Goal: Task Accomplishment & Management: Use online tool/utility

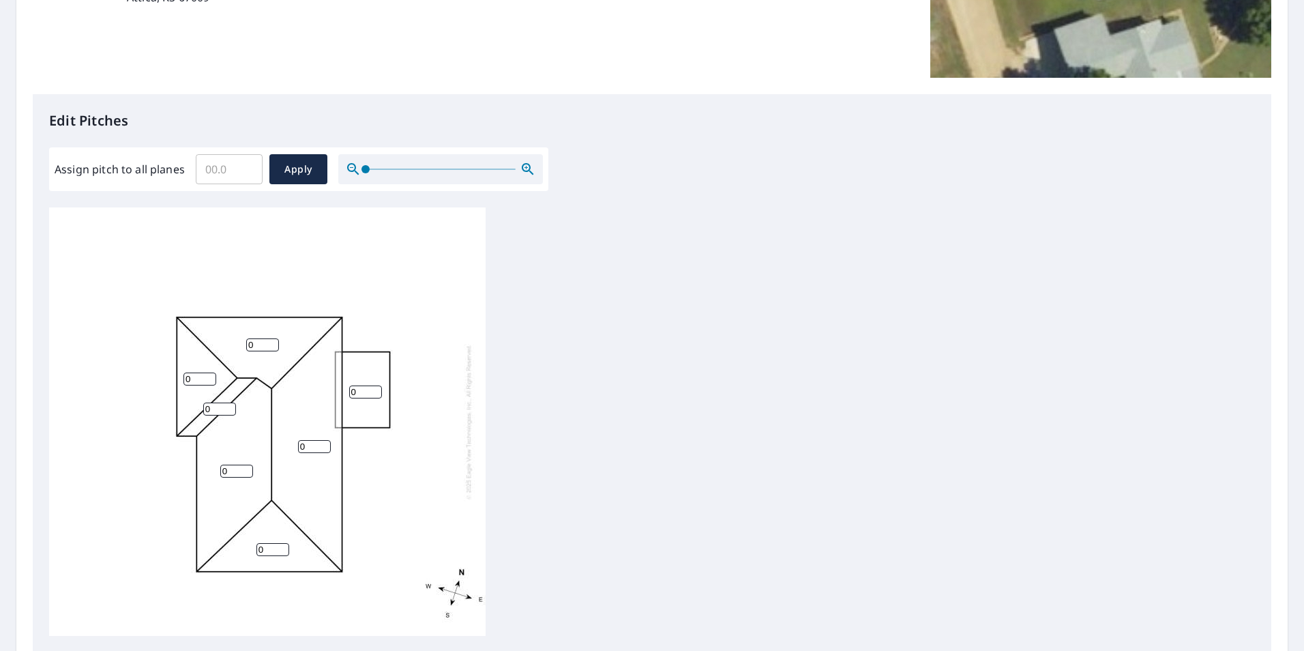
scroll to position [341, 0]
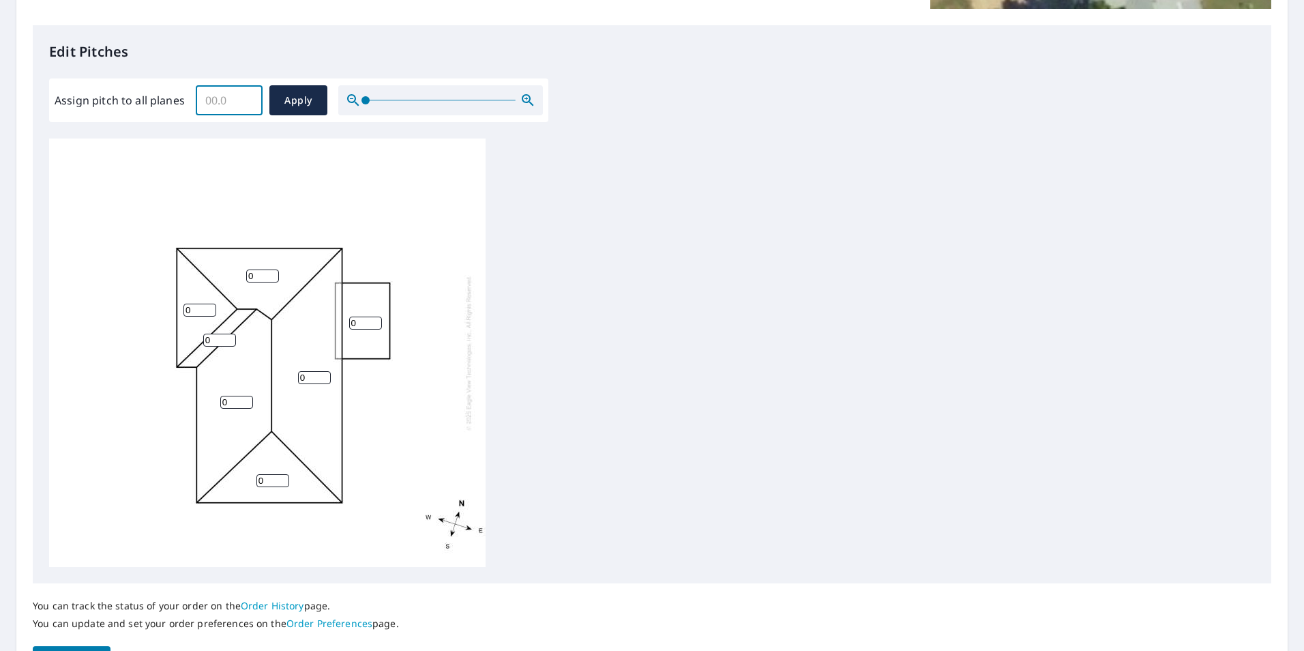
click at [218, 104] on input "Assign pitch to all planes" at bounding box center [229, 100] width 67 height 38
type input "4"
click at [302, 103] on span "Apply" at bounding box center [298, 100] width 36 height 17
type input "4"
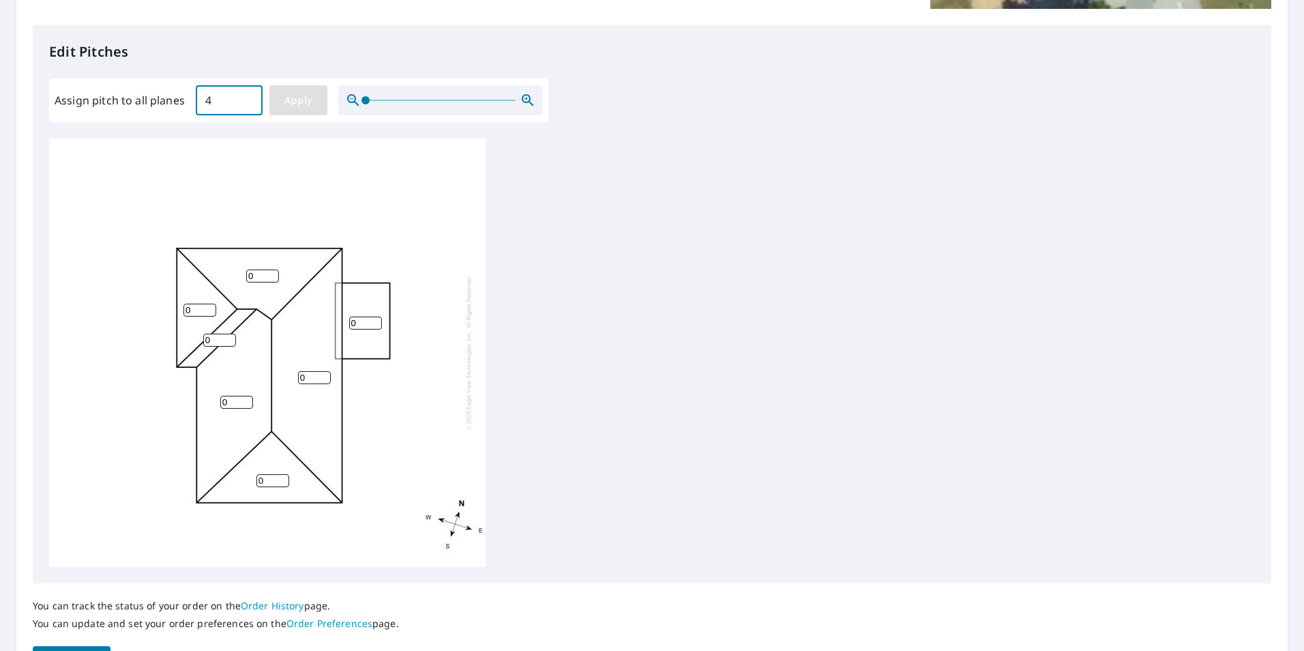
type input "4"
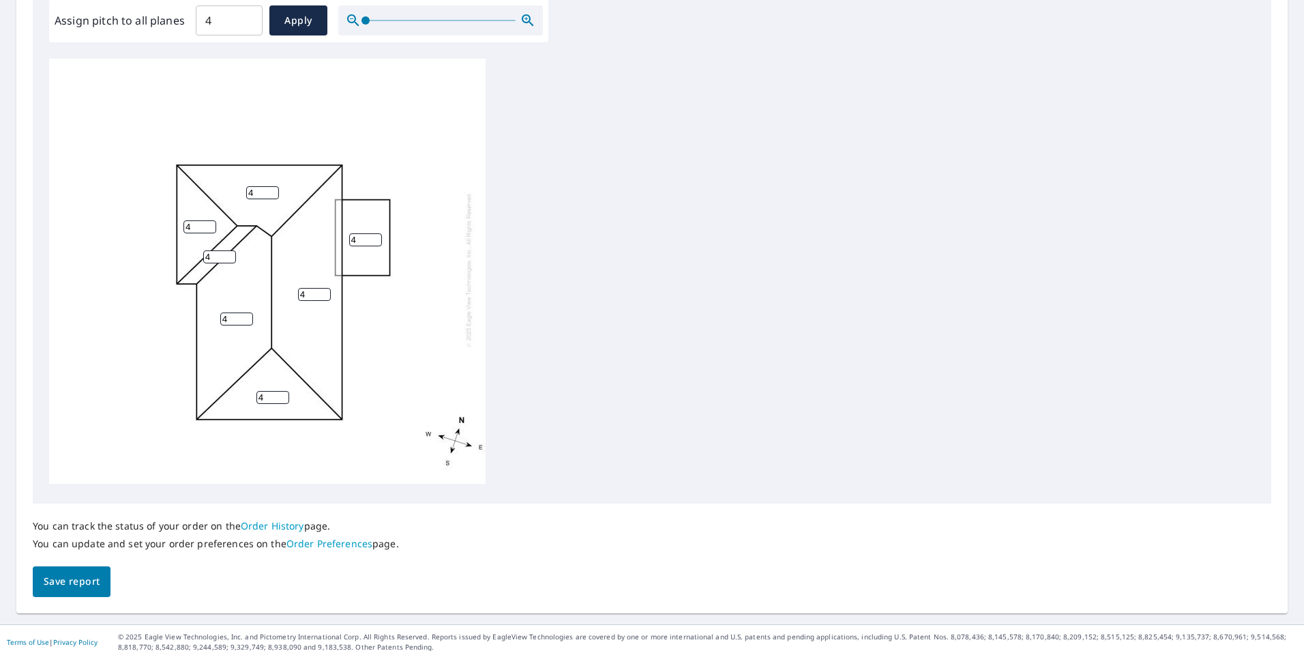
scroll to position [429, 0]
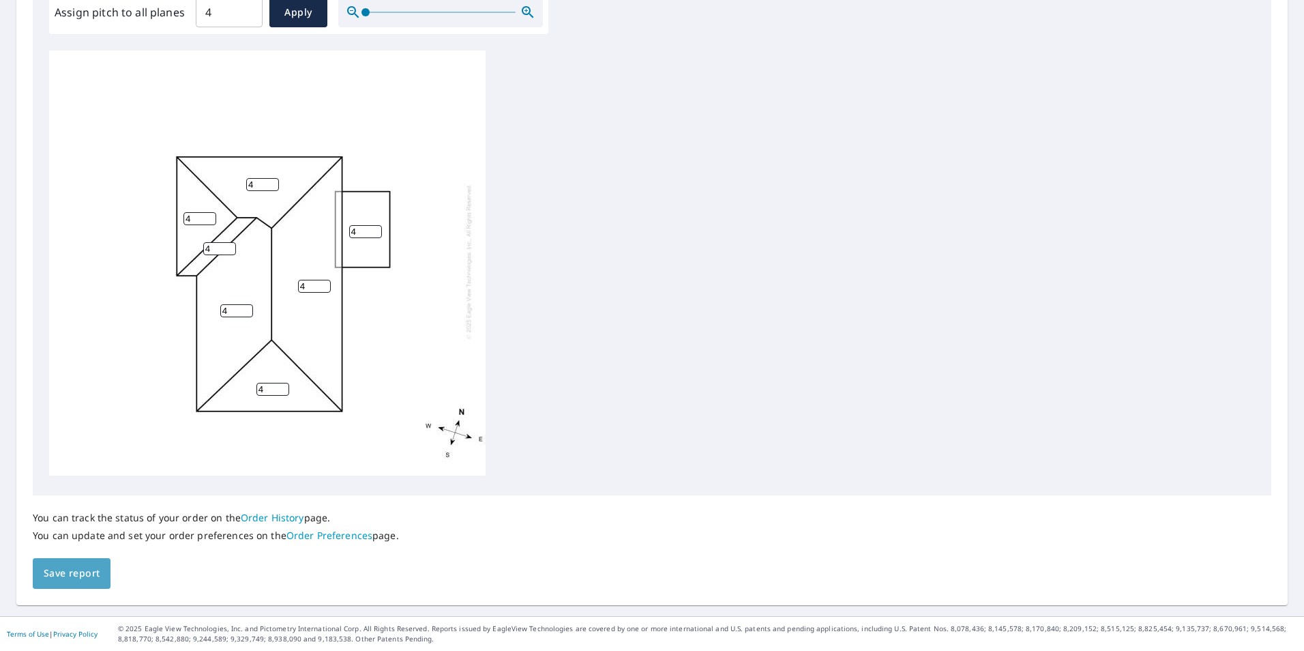
click at [76, 578] on span "Save report" at bounding box center [72, 573] width 56 height 17
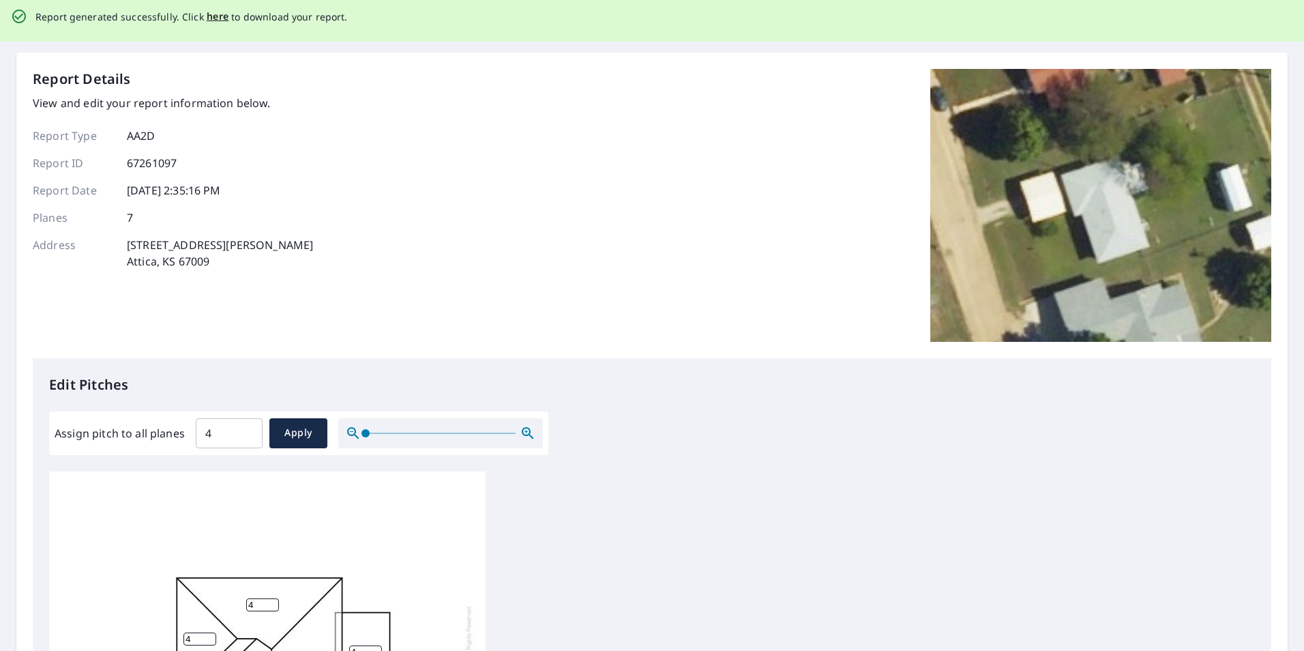
scroll to position [0, 0]
